Goal: Task Accomplishment & Management: Use online tool/utility

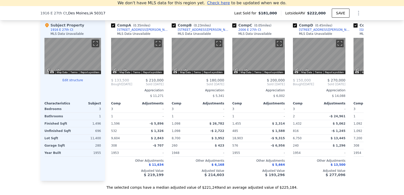
scroll to position [505, 0]
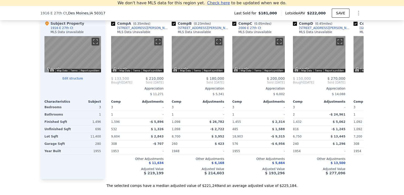
click at [70, 81] on button "Edit structure" at bounding box center [72, 79] width 57 height 4
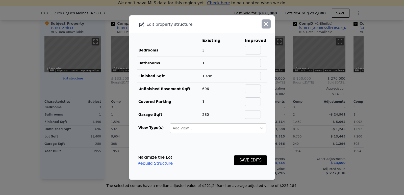
click at [241, 25] on icon "button" at bounding box center [266, 24] width 4 height 4
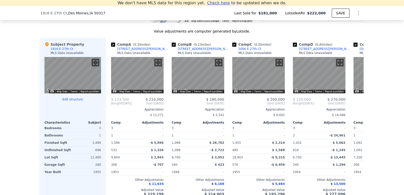
scroll to position [440, 0]
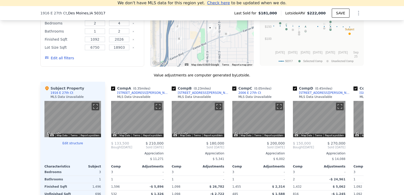
click at [57, 91] on div "Subject Property" at bounding box center [64, 88] width 40 height 5
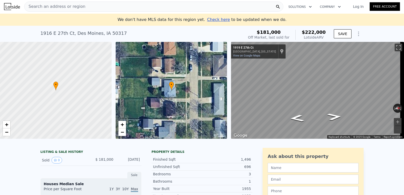
scroll to position [0, 0]
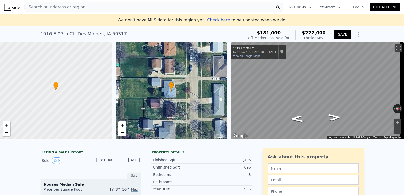
click at [241, 33] on button "SAVE" at bounding box center [343, 34] width 18 height 9
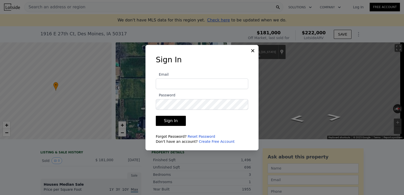
click at [241, 50] on icon at bounding box center [252, 50] width 3 height 3
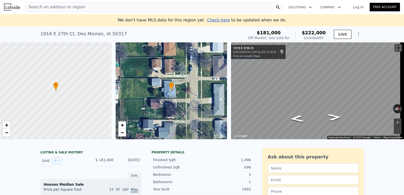
click at [241, 35] on icon "Show Options" at bounding box center [359, 34] width 6 height 6
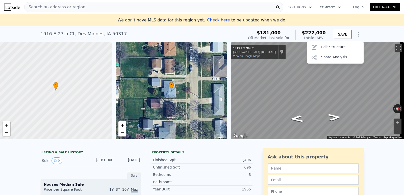
click at [241, 35] on icon "Show Options" at bounding box center [358, 34] width 1 height 4
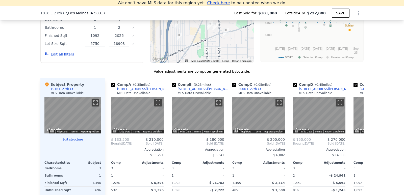
scroll to position [449, 0]
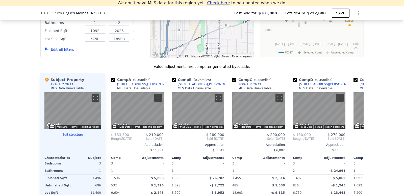
click at [63, 129] on button "Map Data" at bounding box center [62, 127] width 11 height 4
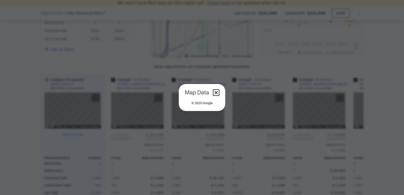
click at [216, 93] on button "Close dialog" at bounding box center [216, 93] width 6 height 6
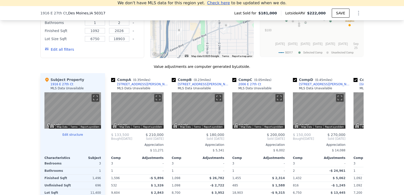
click at [71, 128] on link "Terms" at bounding box center [73, 127] width 7 height 3
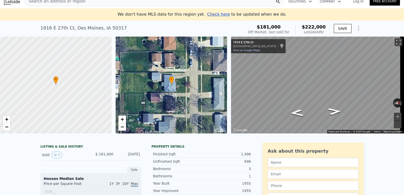
scroll to position [0, 0]
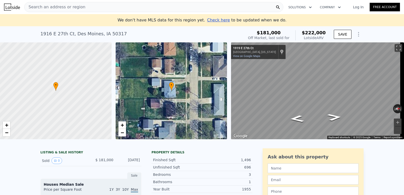
click at [241, 39] on div "Off Market, last sold for" at bounding box center [268, 37] width 41 height 5
click at [241, 33] on span "$181,000" at bounding box center [269, 32] width 24 height 5
click at [241, 34] on icon "Show Options" at bounding box center [359, 34] width 6 height 6
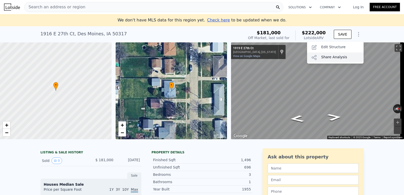
click at [241, 57] on div "Share Analysis" at bounding box center [335, 58] width 57 height 10
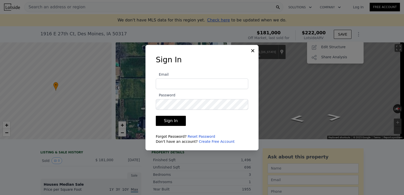
drag, startPoint x: 254, startPoint y: 52, endPoint x: 286, endPoint y: 37, distance: 34.4
click at [241, 52] on icon at bounding box center [252, 50] width 5 height 5
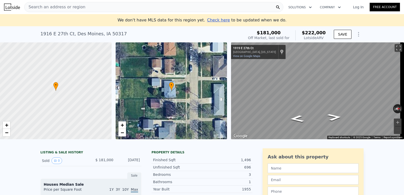
click at [241, 33] on icon "Show Options" at bounding box center [359, 34] width 6 height 6
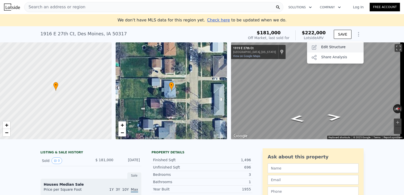
click at [241, 46] on div "Edit Structure" at bounding box center [335, 47] width 57 height 10
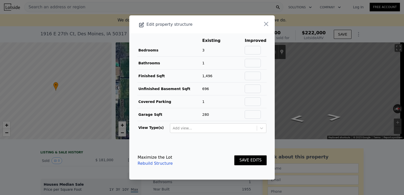
click at [241, 23] on icon "button" at bounding box center [266, 24] width 4 height 4
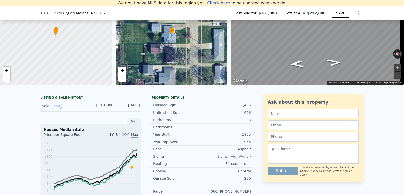
scroll to position [101, 0]
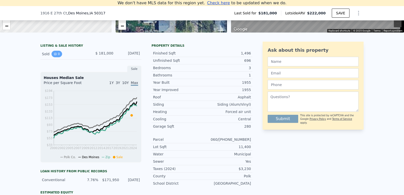
click at [56, 57] on button "0" at bounding box center [57, 54] width 11 height 7
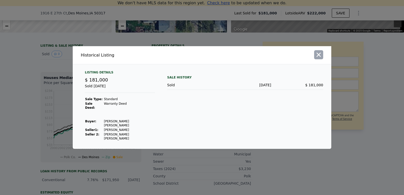
click at [241, 58] on icon "button" at bounding box center [318, 54] width 7 height 7
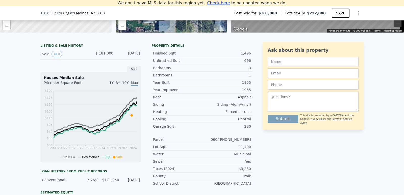
click at [125, 85] on span "10Y" at bounding box center [125, 83] width 7 height 4
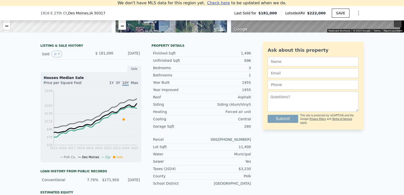
click at [119, 85] on span "3Y" at bounding box center [118, 83] width 4 height 4
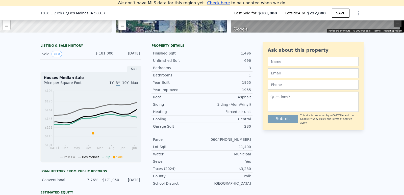
click at [114, 85] on span "1Y" at bounding box center [111, 83] width 4 height 4
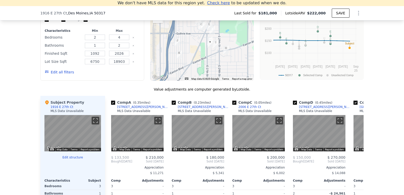
scroll to position [379, 0]
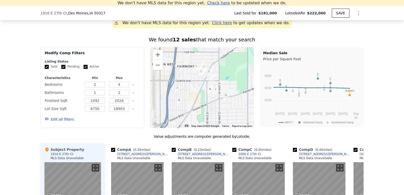
click at [60, 122] on button "Edit all filters" at bounding box center [59, 119] width 29 height 5
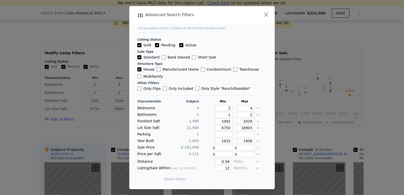
drag, startPoint x: 268, startPoint y: 12, endPoint x: 260, endPoint y: 17, distance: 9.3
click at [241, 12] on icon "button" at bounding box center [266, 14] width 7 height 7
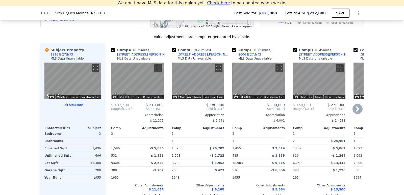
scroll to position [480, 0]
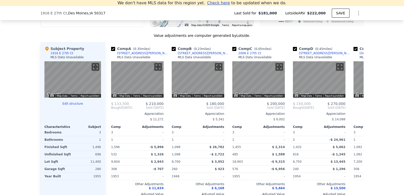
click at [73, 106] on button "Edit structure" at bounding box center [72, 104] width 57 height 4
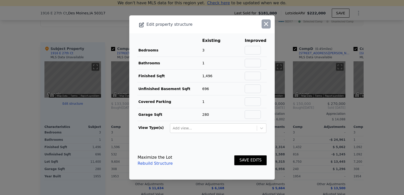
click at [241, 23] on icon "button" at bounding box center [266, 23] width 7 height 7
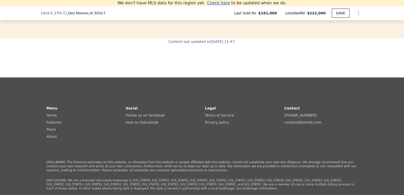
scroll to position [985, 0]
